Goal: Information Seeking & Learning: Learn about a topic

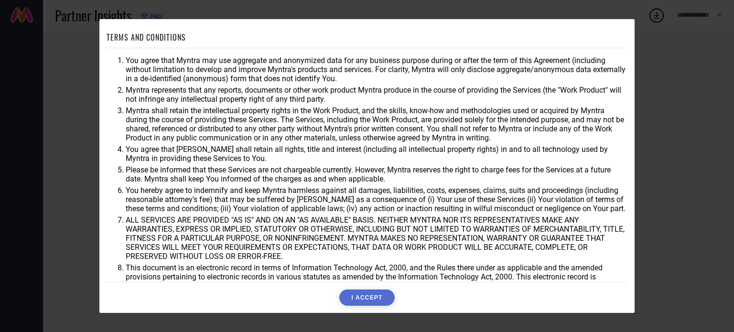
scroll to position [28, 0]
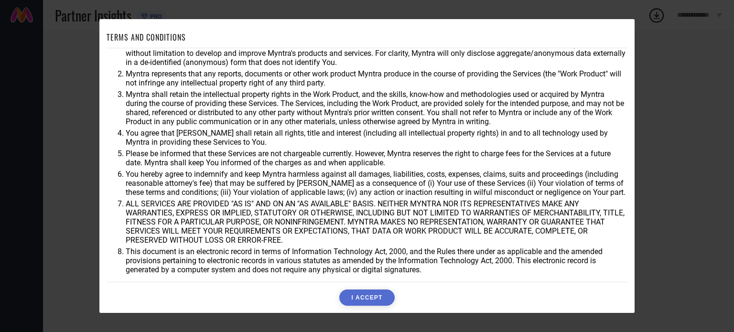
click at [375, 298] on button "I ACCEPT" at bounding box center [366, 298] width 55 height 16
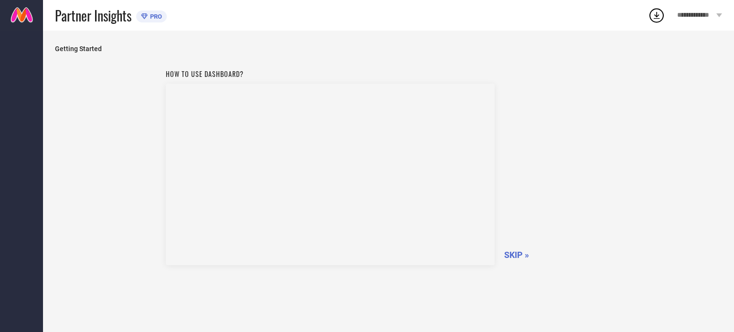
click at [136, 190] on div "How to use dashboard? SKIP »" at bounding box center [388, 198] width 667 height 267
click at [524, 260] on span "SKIP »" at bounding box center [516, 255] width 25 height 10
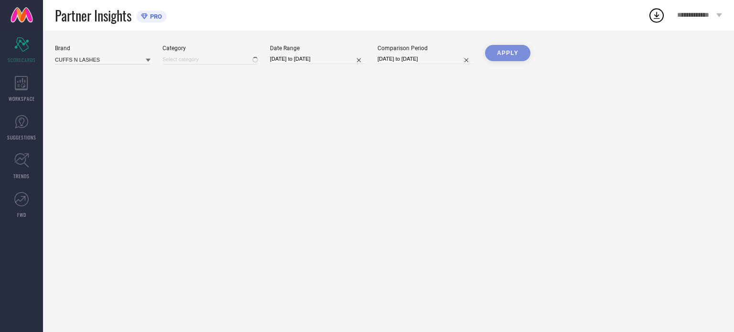
type input "All"
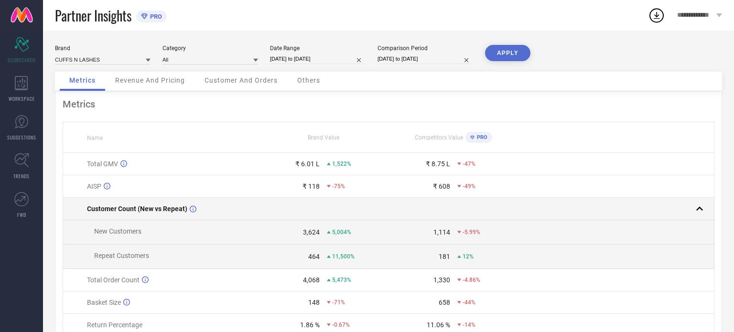
click at [610, 220] on td at bounding box center [617, 209] width 196 height 22
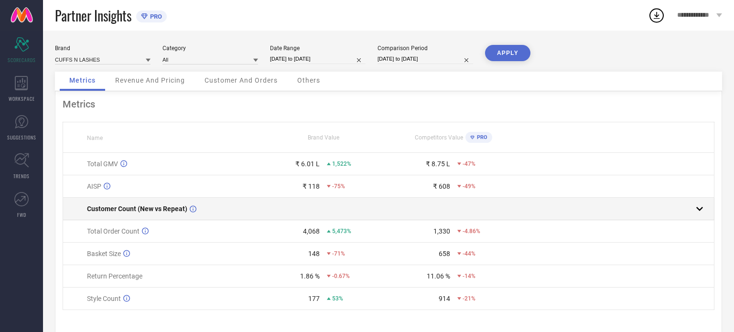
click at [610, 220] on td at bounding box center [617, 209] width 196 height 22
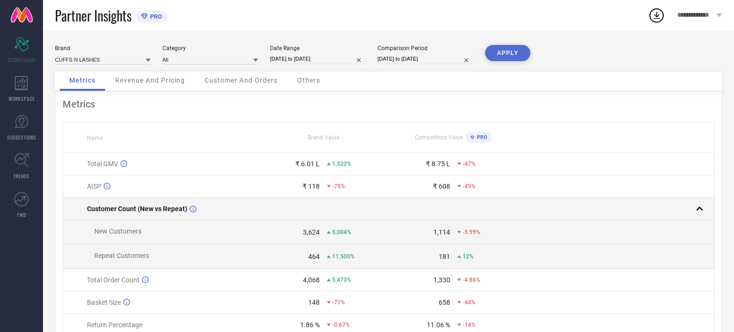
click at [699, 210] on rect at bounding box center [699, 208] width 13 height 13
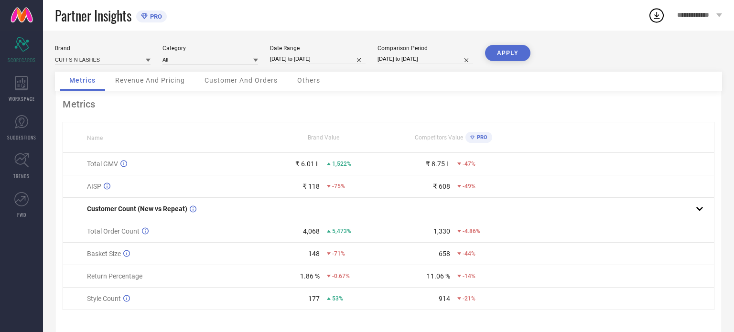
click at [670, 237] on td at bounding box center [617, 231] width 196 height 22
click at [175, 84] on span "Revenue And Pricing" at bounding box center [150, 80] width 70 height 8
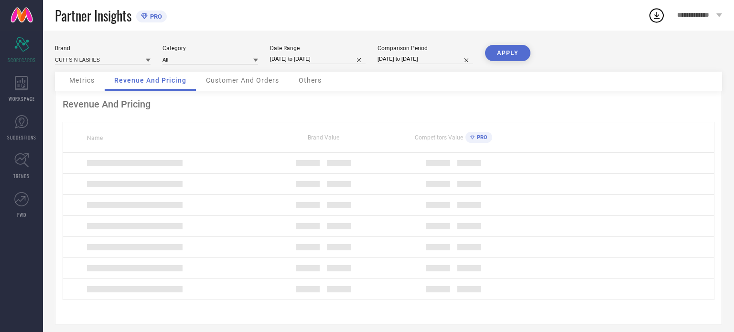
click at [256, 84] on span "Customer And Orders" at bounding box center [242, 80] width 73 height 8
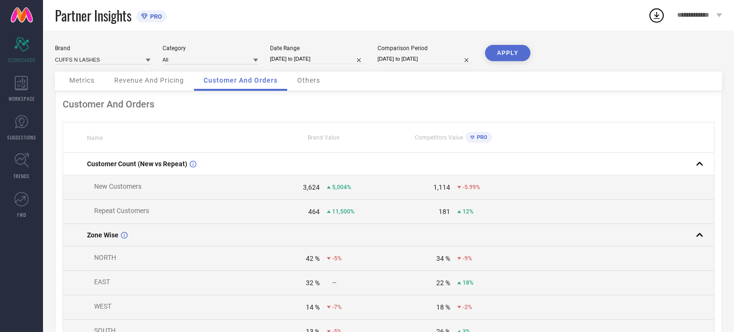
click at [241, 247] on td "Zone Wise" at bounding box center [161, 235] width 196 height 22
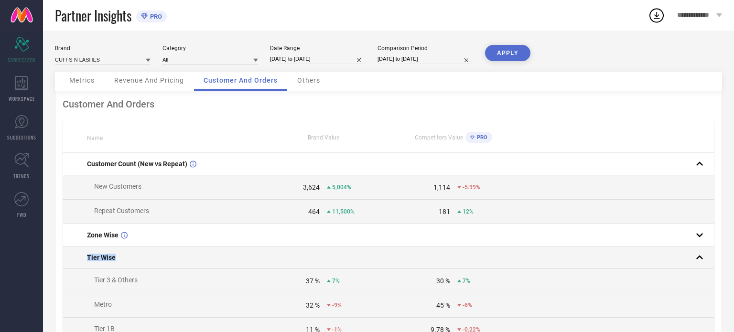
drag, startPoint x: 670, startPoint y: 227, endPoint x: 690, endPoint y: 255, distance: 34.3
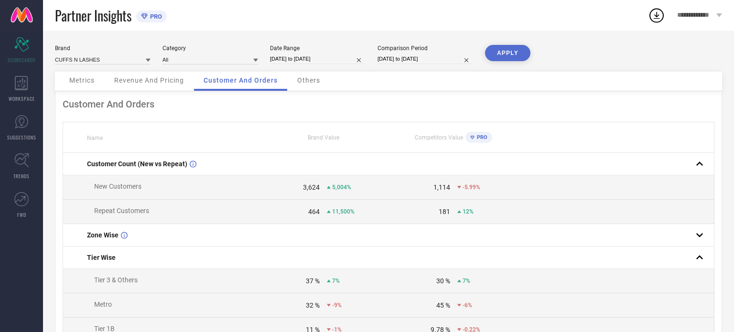
drag, startPoint x: 696, startPoint y: 192, endPoint x: 643, endPoint y: 294, distance: 114.4
click at [643, 294] on td at bounding box center [617, 281] width 196 height 24
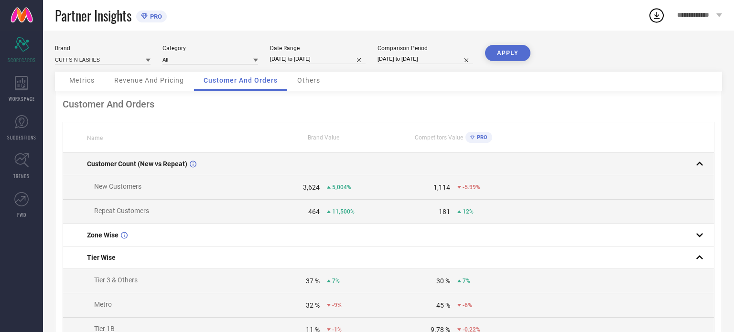
click at [700, 162] on rect at bounding box center [699, 163] width 13 height 13
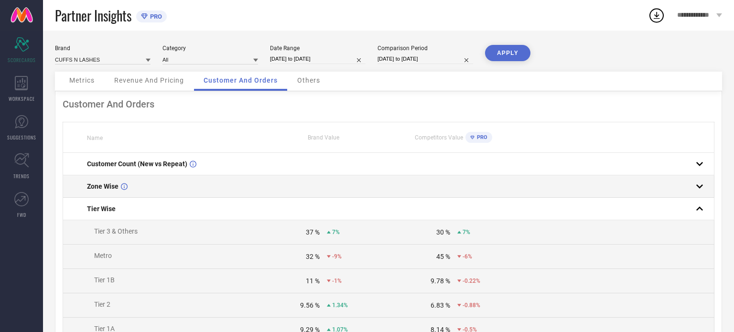
click at [704, 187] on rect at bounding box center [699, 186] width 13 height 13
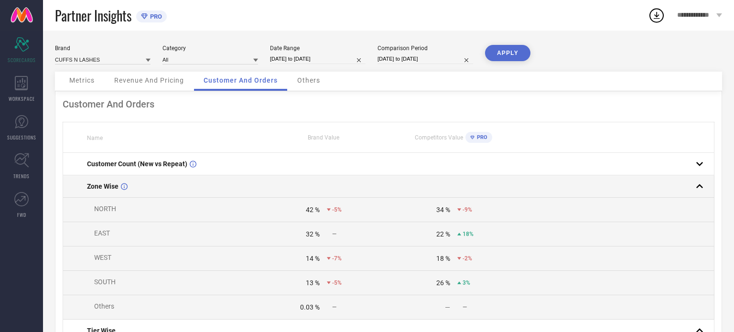
click at [704, 187] on rect at bounding box center [699, 186] width 13 height 13
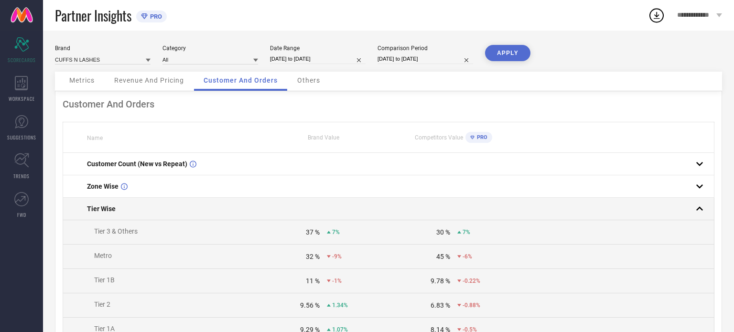
click at [698, 215] on rect at bounding box center [699, 208] width 13 height 13
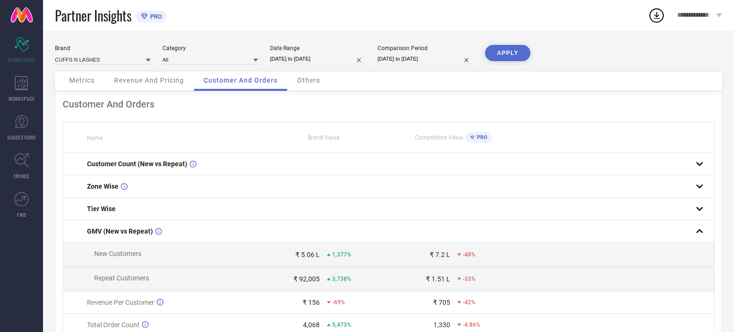
click at [316, 82] on span "Others" at bounding box center [308, 80] width 23 height 8
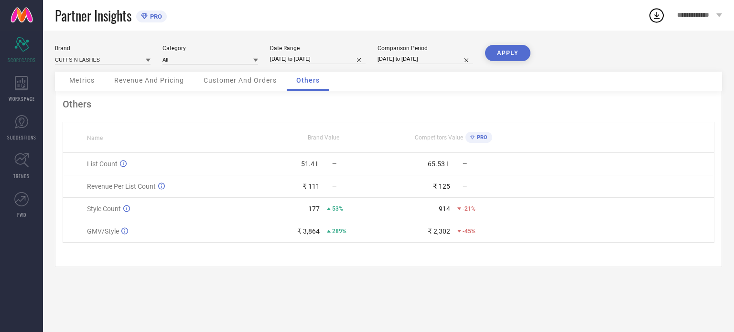
click at [80, 82] on span "Metrics" at bounding box center [81, 80] width 25 height 8
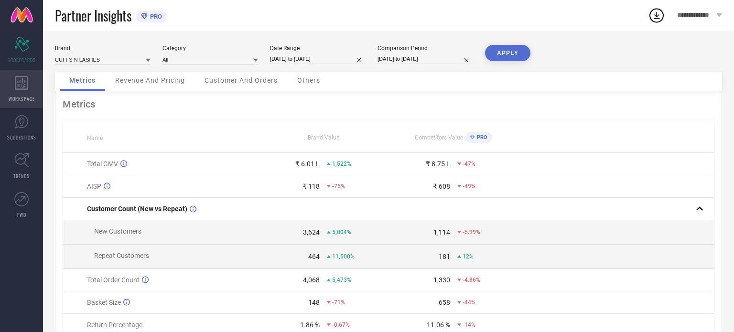
click at [22, 91] on div "WORKSPACE" at bounding box center [21, 89] width 43 height 38
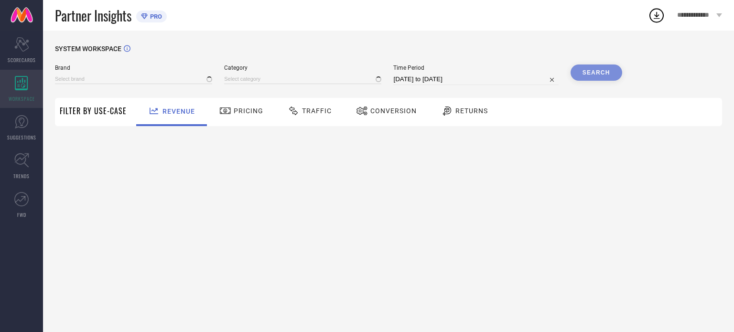
type input "CUFFS N LASHES"
type input "All"
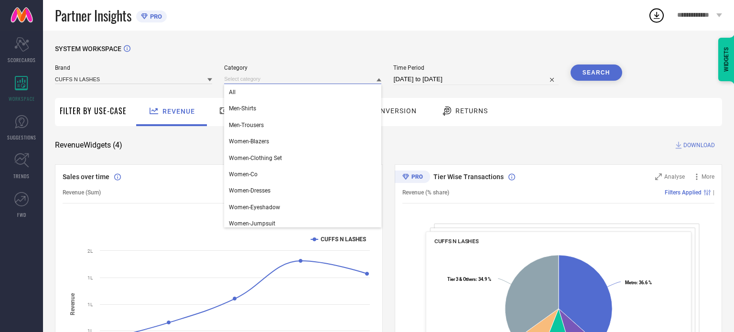
click at [267, 80] on input at bounding box center [302, 79] width 157 height 10
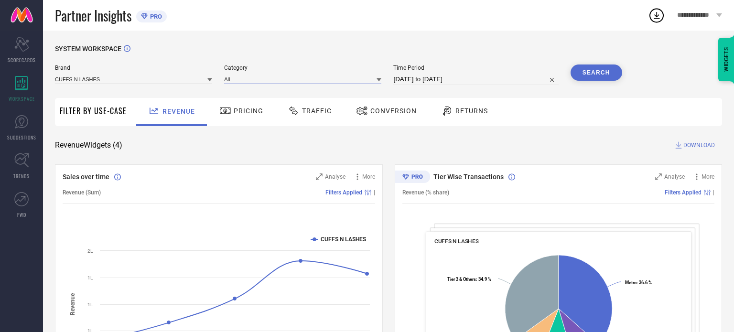
click at [267, 80] on input at bounding box center [302, 79] width 157 height 10
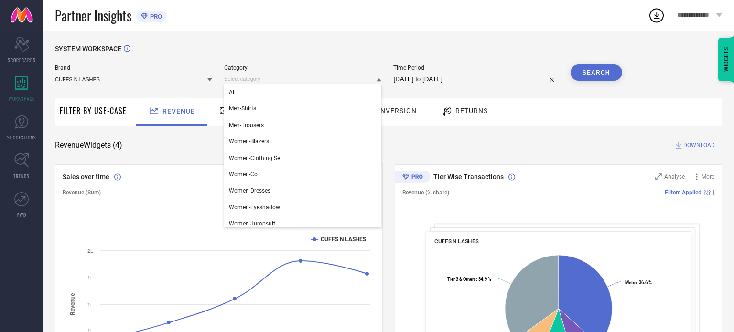
click at [267, 80] on input at bounding box center [302, 79] width 157 height 10
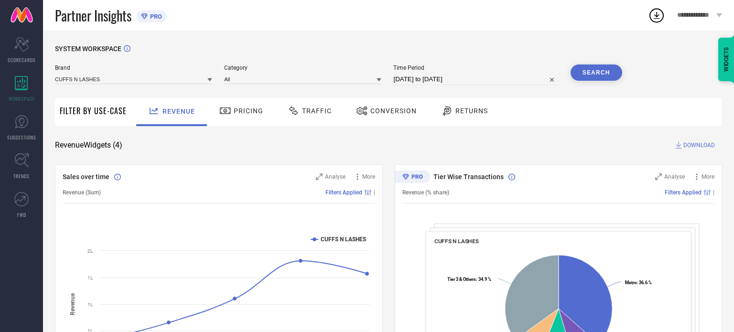
click at [356, 116] on icon at bounding box center [362, 110] width 12 height 11
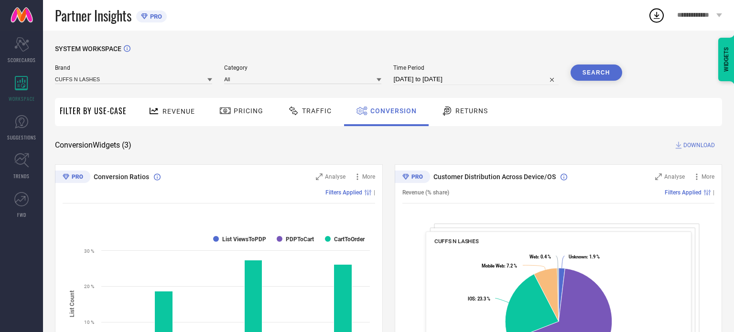
click at [311, 112] on span "Traffic" at bounding box center [317, 111] width 30 height 8
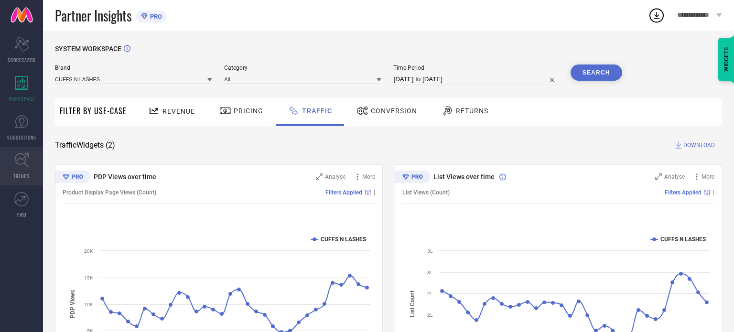
click at [27, 169] on link "TRENDS" at bounding box center [21, 166] width 43 height 38
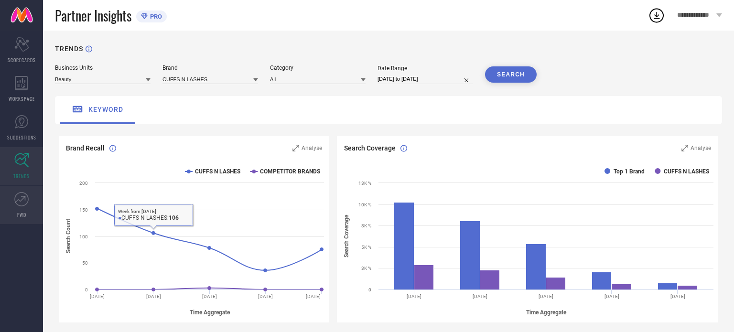
click at [19, 211] on span "FWD" at bounding box center [21, 214] width 9 height 7
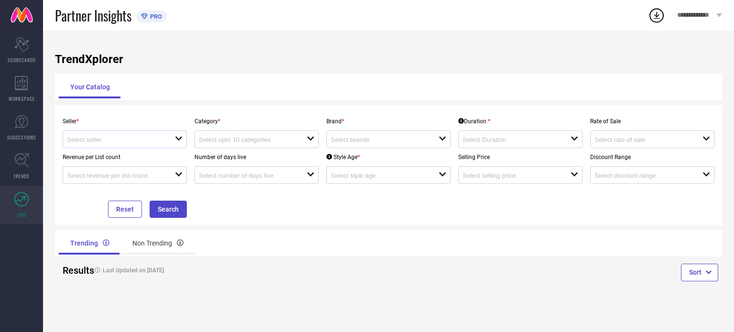
click at [165, 144] on div at bounding box center [121, 139] width 108 height 9
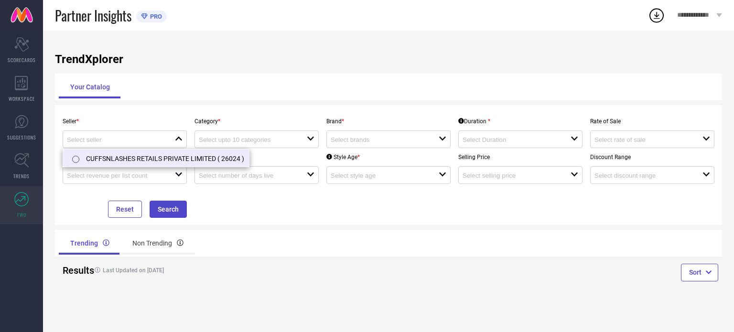
click at [165, 154] on li "CUFFSNLASHES RETAILS PRIVATE LIMITED ( 26024 )" at bounding box center [156, 158] width 186 height 17
type input "CUFFSNLASHES RETAILS PRIVATE LIMITED ( 26024 )"
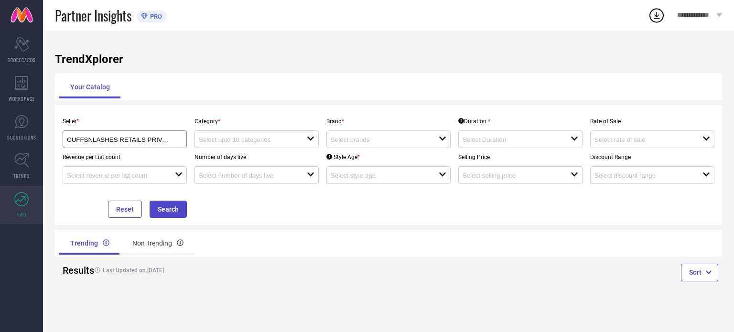
click at [229, 136] on div at bounding box center [253, 139] width 108 height 9
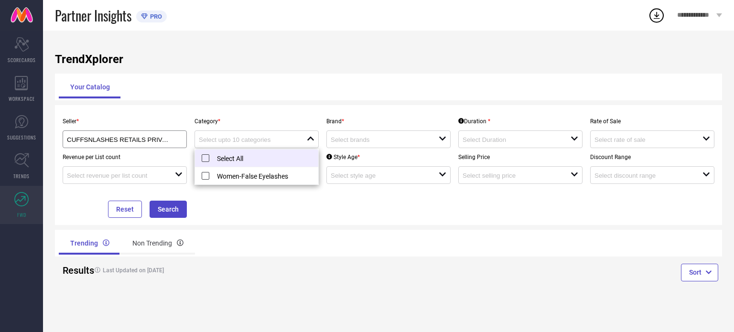
click at [225, 158] on li "Select All" at bounding box center [256, 159] width 123 height 18
type input "Women-False Eyelashes"
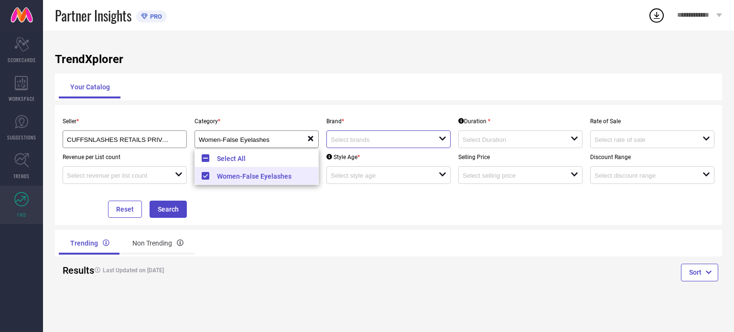
click at [349, 140] on input at bounding box center [379, 139] width 97 height 7
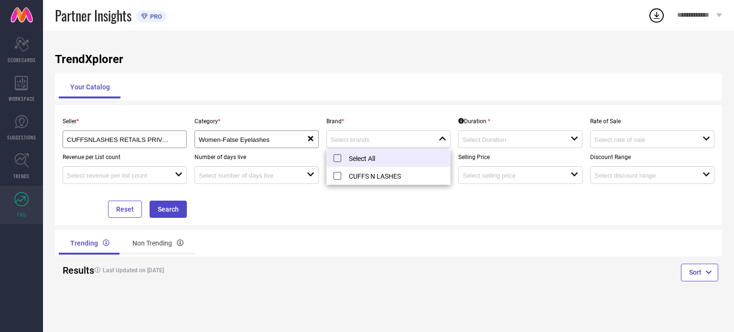
click at [351, 156] on li "Select All" at bounding box center [388, 159] width 123 height 18
type input "CUFFS N LASHES"
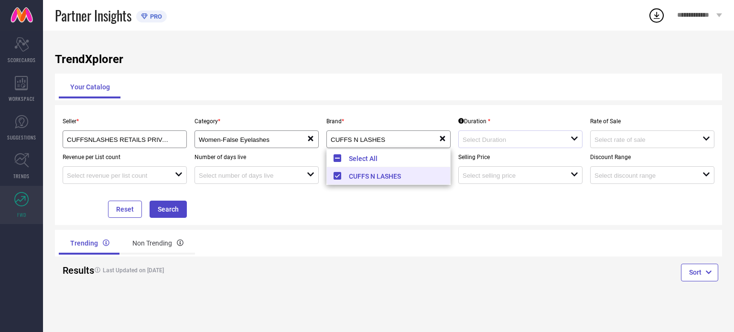
click at [492, 136] on div at bounding box center [517, 139] width 108 height 9
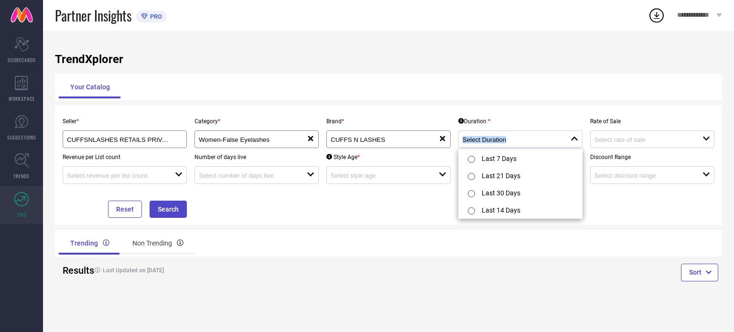
click at [492, 136] on div at bounding box center [517, 139] width 108 height 9
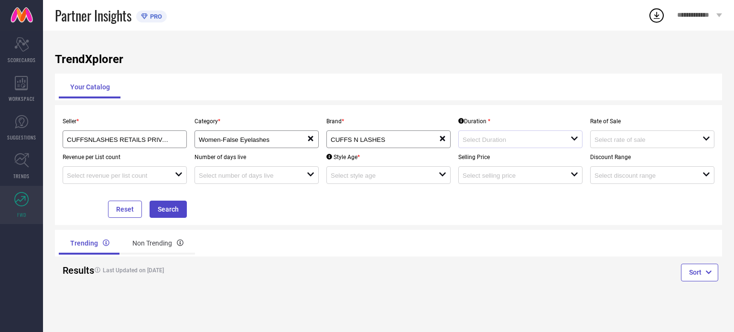
click at [492, 136] on div at bounding box center [517, 139] width 108 height 9
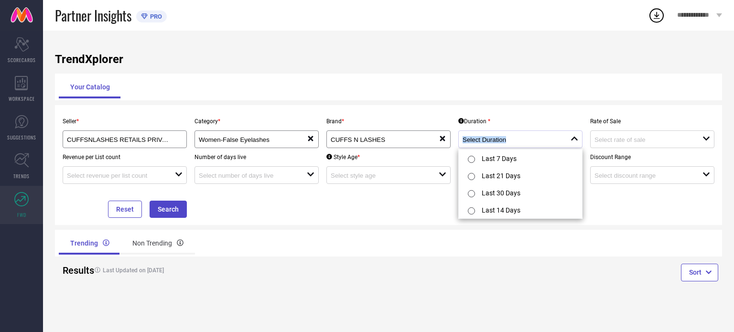
click at [492, 136] on div at bounding box center [517, 139] width 108 height 9
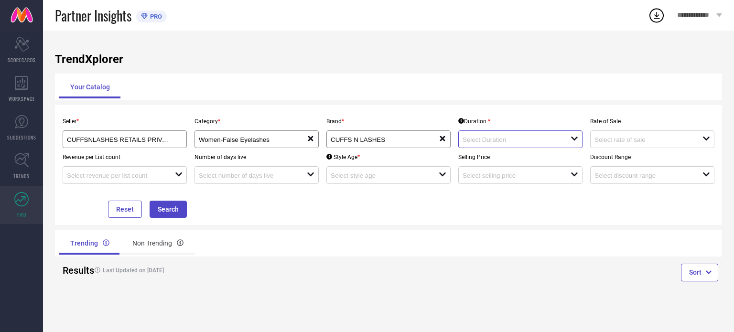
click at [488, 139] on input at bounding box center [511, 139] width 97 height 7
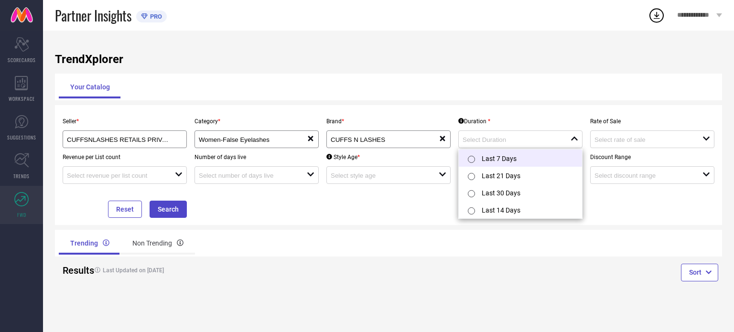
click at [486, 158] on li "Last 7 Days" at bounding box center [520, 158] width 123 height 17
type input "Last 7 Days"
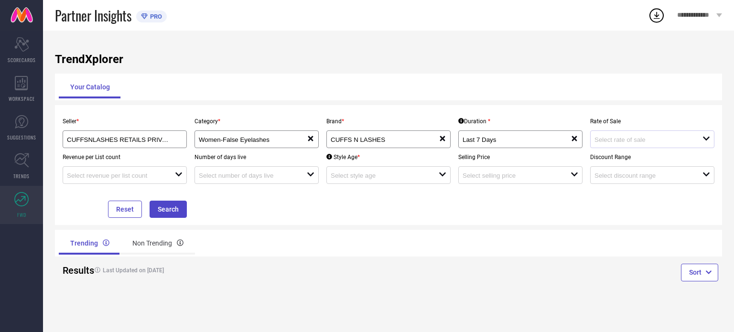
click at [596, 145] on div "open" at bounding box center [652, 140] width 124 height 18
click at [137, 178] on input at bounding box center [115, 175] width 97 height 7
click at [348, 179] on input at bounding box center [379, 175] width 97 height 7
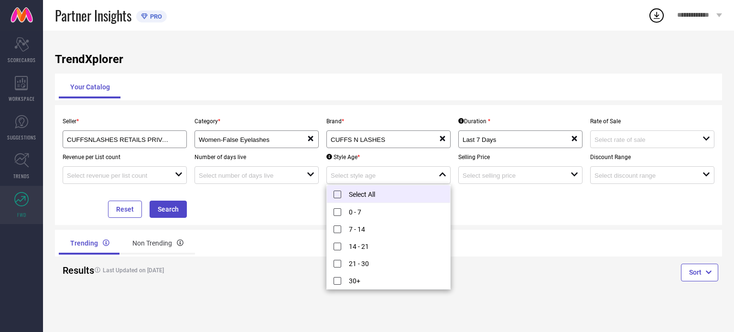
click at [353, 194] on li "Select All" at bounding box center [388, 194] width 123 height 18
type input "0 - 7, + 4 more"
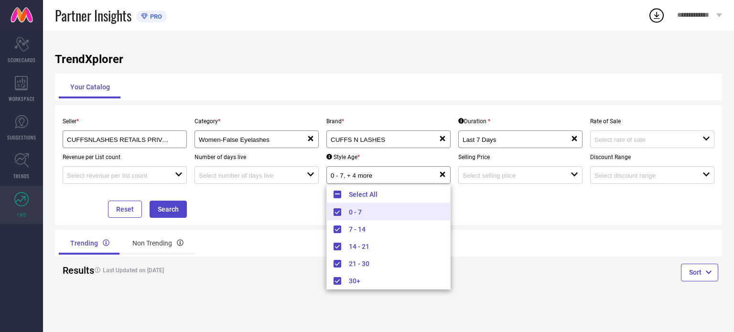
click at [510, 206] on div "Seller * CUFFSNLASHES RETAILS PRIVATE LIMITED ( 26024 ) Category * Women-False …" at bounding box center [389, 165] width 660 height 106
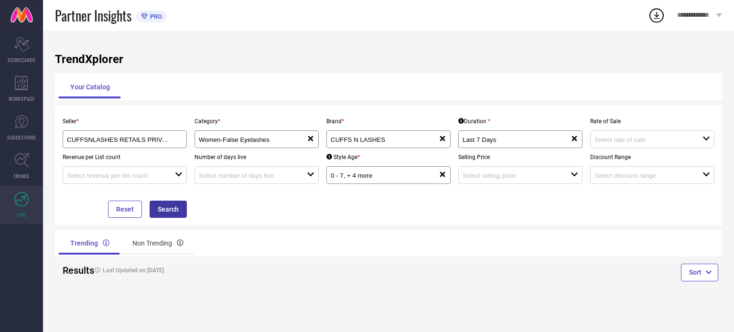
click at [172, 208] on button "Search" at bounding box center [168, 209] width 37 height 17
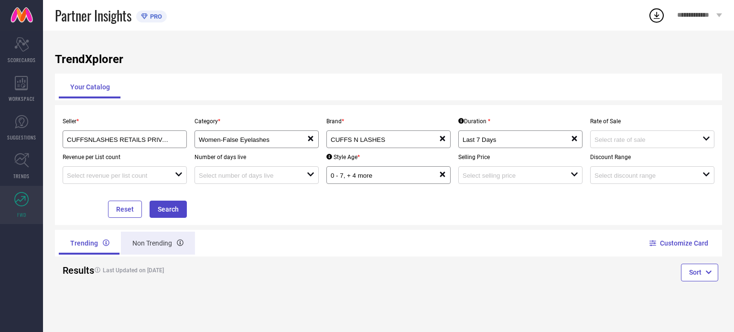
click at [160, 242] on div "Non Trending" at bounding box center [158, 243] width 74 height 23
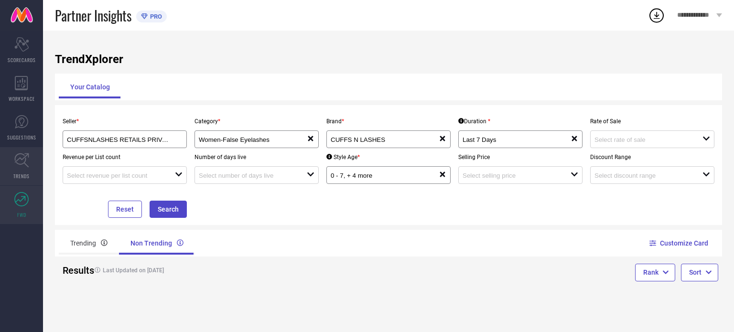
click at [19, 178] on span "TRENDS" at bounding box center [21, 176] width 16 height 7
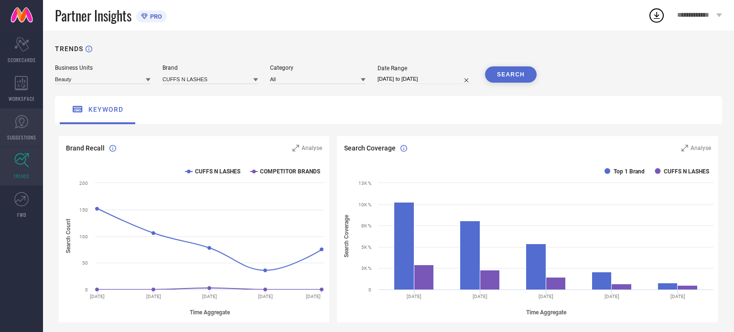
click at [17, 139] on span "SUGGESTIONS" at bounding box center [21, 137] width 29 height 7
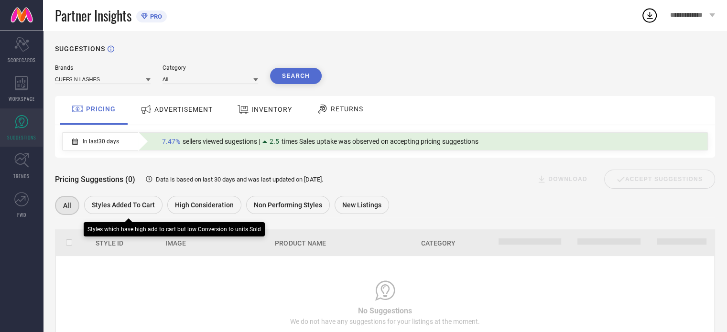
click at [126, 205] on span "Styles Added To Cart" at bounding box center [123, 205] width 63 height 8
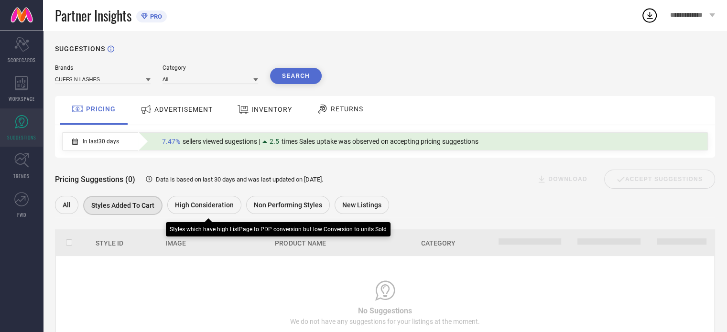
click at [195, 210] on div "High Consideration" at bounding box center [204, 205] width 74 height 18
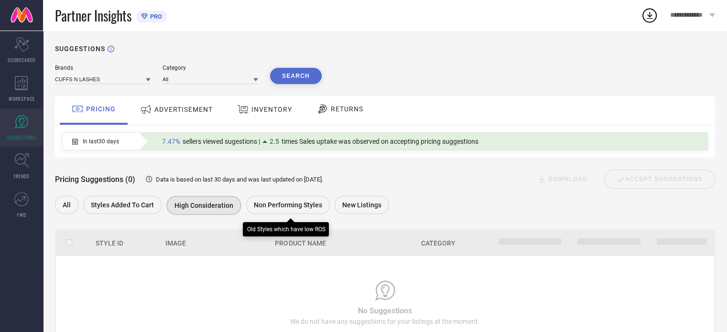
click at [254, 207] on span "Non Performing Styles" at bounding box center [288, 205] width 68 height 8
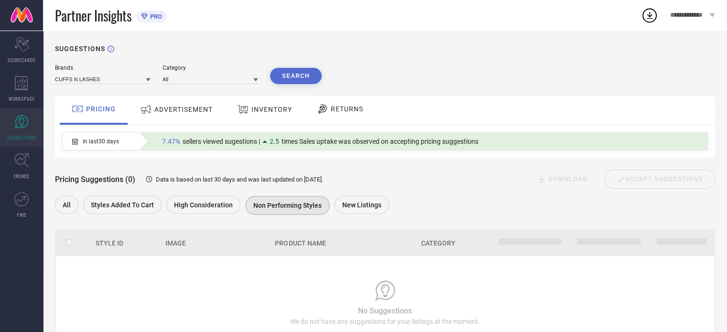
click at [182, 110] on span "ADVERTISEMENT" at bounding box center [183, 110] width 58 height 8
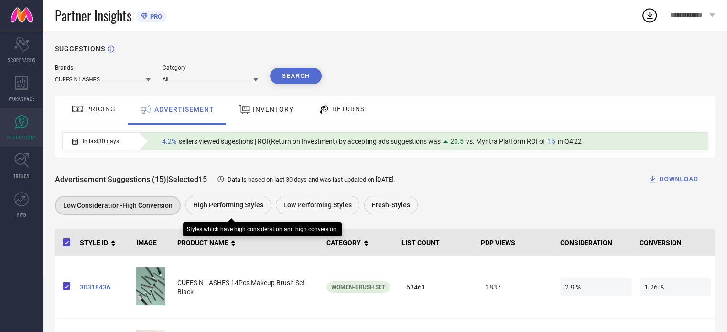
click at [216, 209] on span "High Performing Styles" at bounding box center [228, 205] width 70 height 8
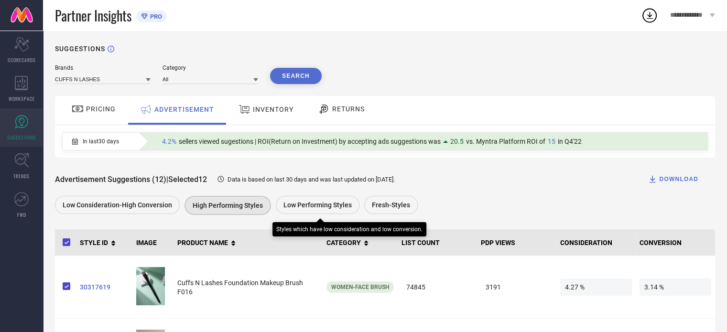
click at [298, 207] on span "Low Performing Styles" at bounding box center [318, 205] width 68 height 8
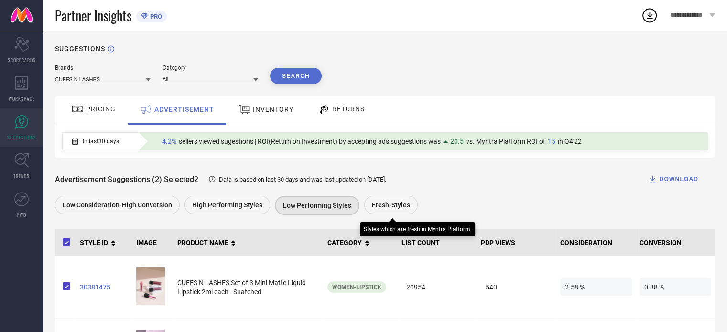
click at [381, 208] on span "Fresh-Styles" at bounding box center [391, 205] width 38 height 8
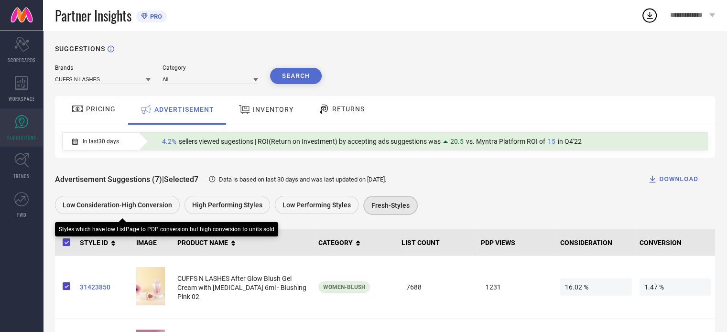
click at [140, 206] on span "Low Consideration-High Conversion" at bounding box center [117, 205] width 109 height 8
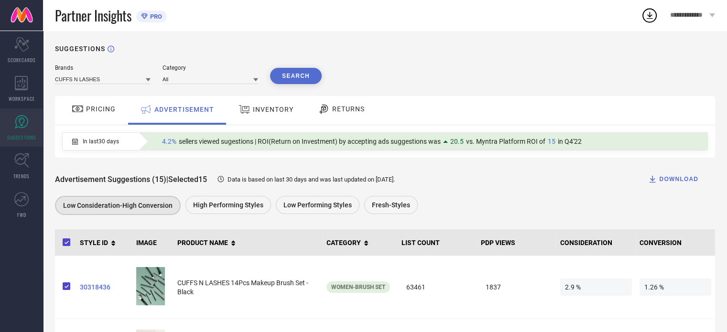
click at [261, 110] on span "INVENTORY" at bounding box center [273, 110] width 41 height 8
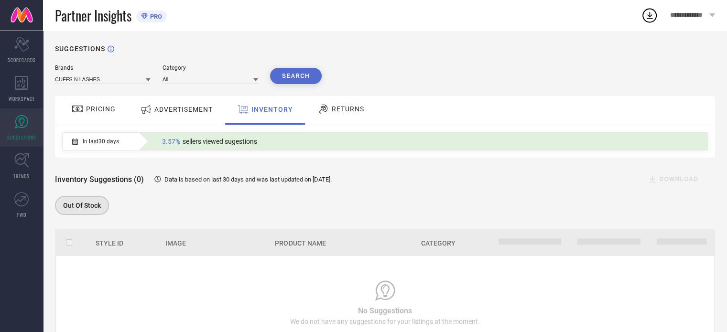
click at [344, 100] on div "RETURNS" at bounding box center [340, 110] width 71 height 29
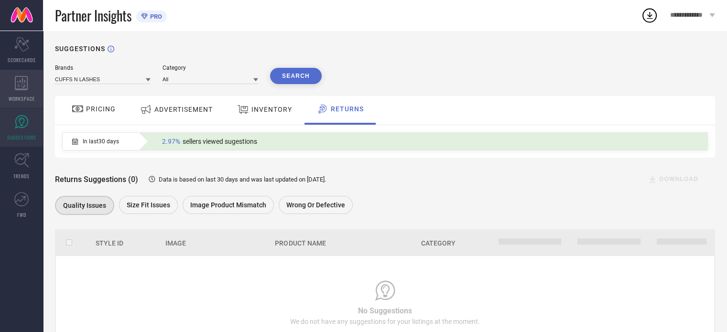
click at [20, 93] on div "WORKSPACE" at bounding box center [21, 89] width 43 height 38
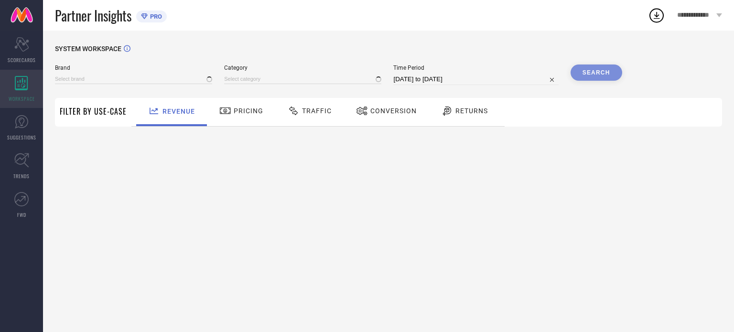
type input "CUFFS N LASHES"
type input "All"
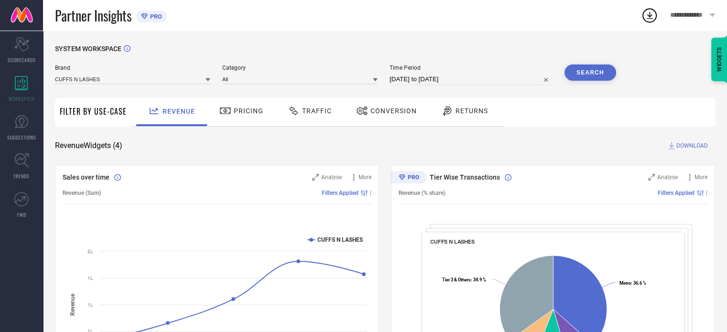
click at [384, 112] on span "Conversion" at bounding box center [394, 111] width 46 height 8
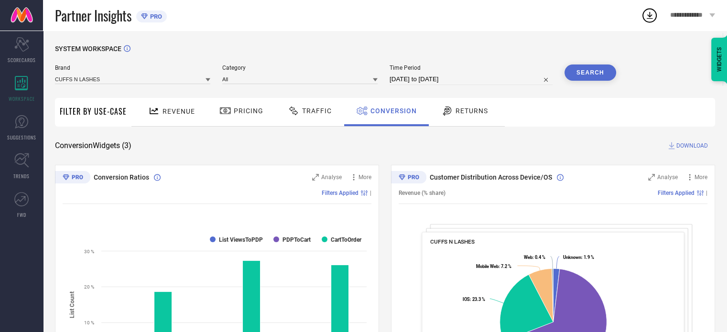
click at [471, 109] on span "Returns" at bounding box center [472, 111] width 33 height 8
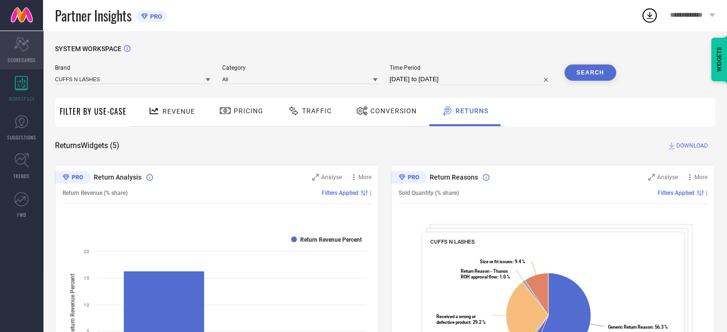
click at [33, 62] on span "SCORECARDS" at bounding box center [22, 59] width 28 height 7
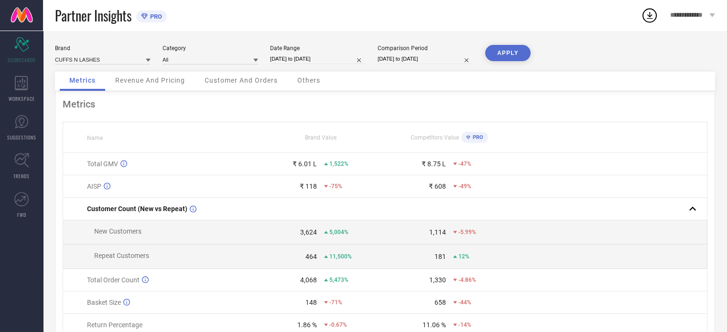
click at [169, 75] on div "Revenue And Pricing" at bounding box center [150, 81] width 89 height 19
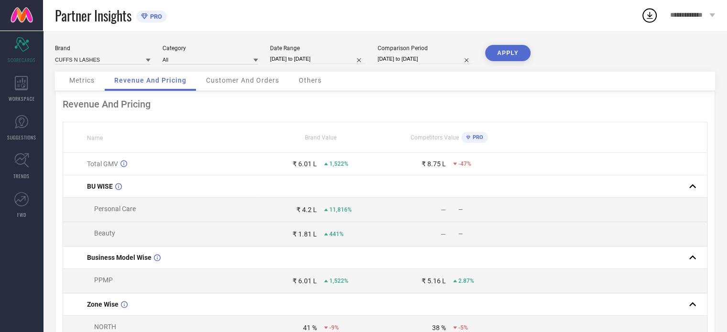
click at [227, 78] on span "Customer And Orders" at bounding box center [242, 80] width 73 height 8
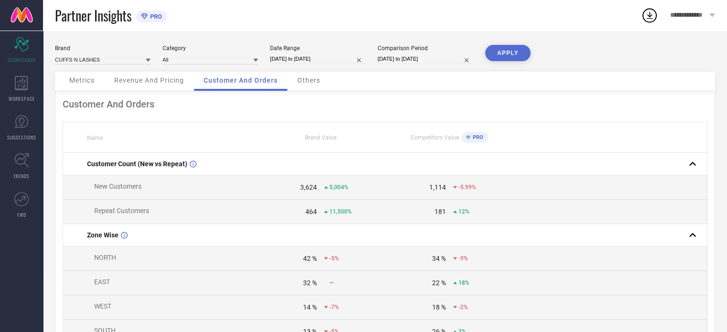
click at [315, 82] on span "Others" at bounding box center [308, 80] width 23 height 8
